Goal: Task Accomplishment & Management: Manage account settings

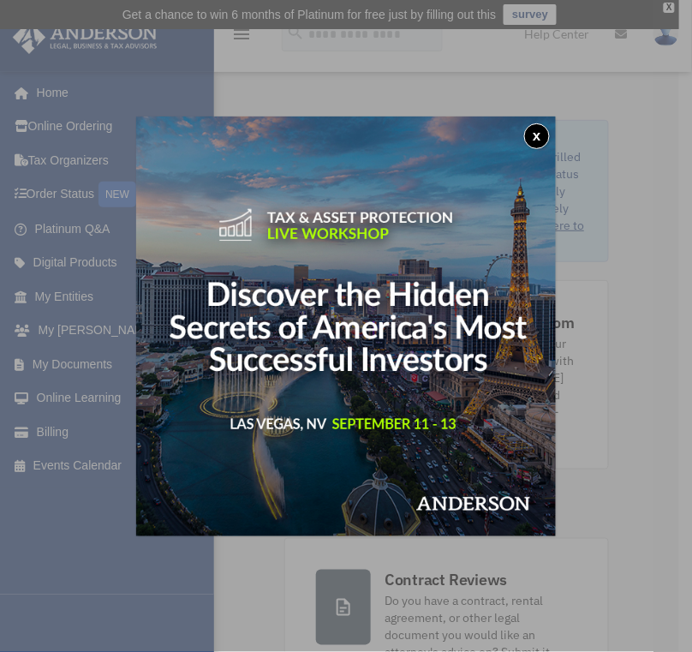
click at [89, 295] on div "x" at bounding box center [346, 326] width 692 height 652
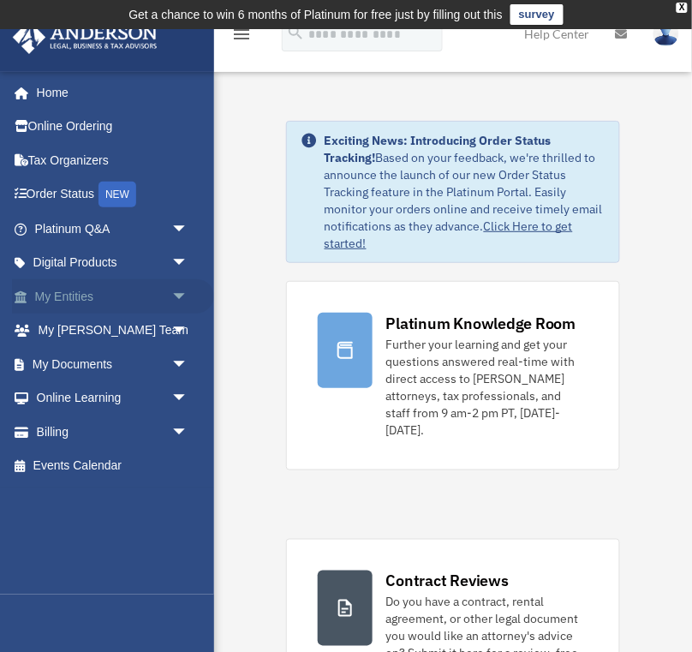
click at [92, 294] on link "My Entities arrow_drop_down" at bounding box center [113, 296] width 202 height 34
click at [171, 294] on span "arrow_drop_down" at bounding box center [188, 296] width 34 height 35
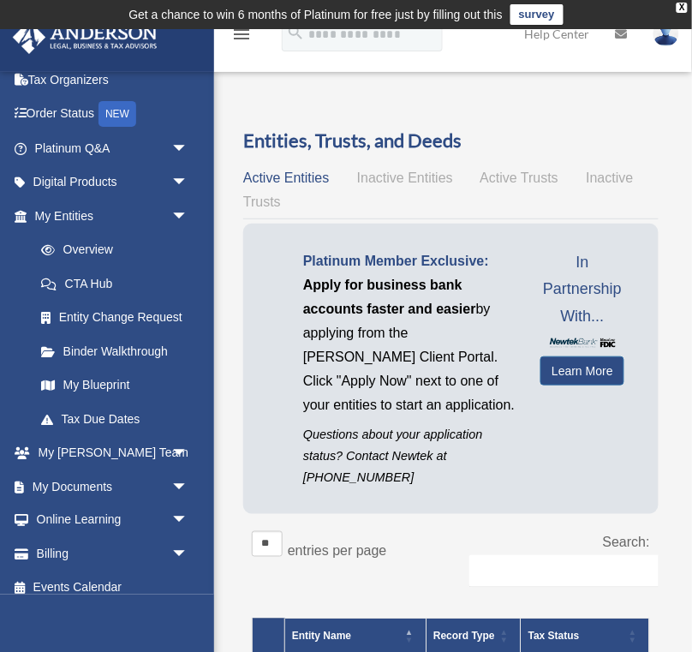
scroll to position [94, 0]
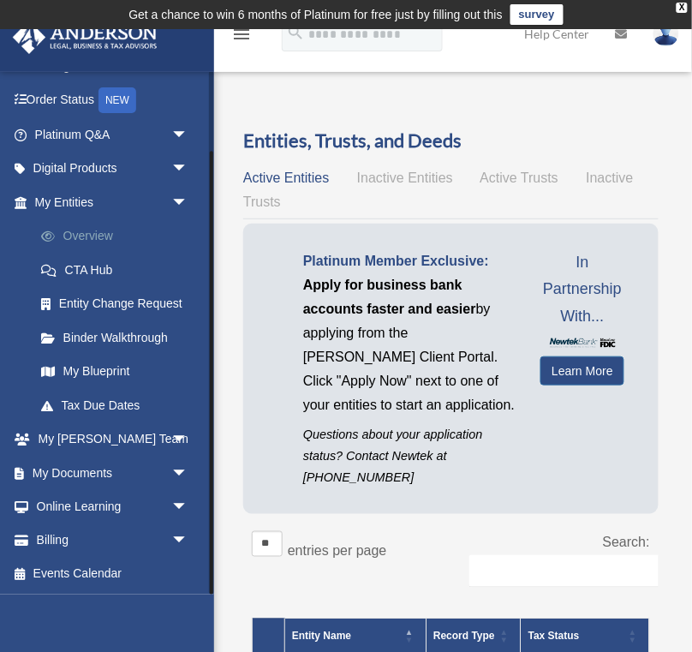
click at [102, 230] on link "Overview" at bounding box center [119, 236] width 190 height 34
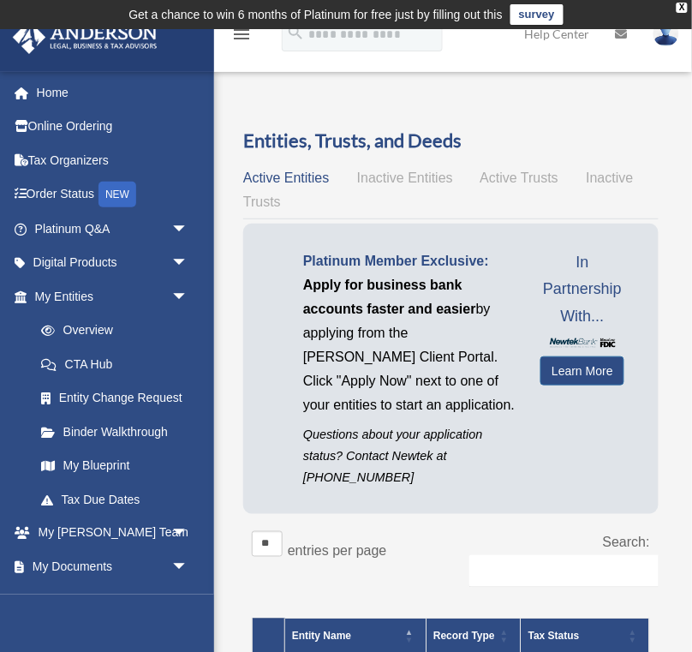
click at [674, 39] on img at bounding box center [666, 33] width 26 height 25
click at [377, 154] on link "Logout" at bounding box center [387, 149] width 171 height 35
